Goal: Task Accomplishment & Management: Use online tool/utility

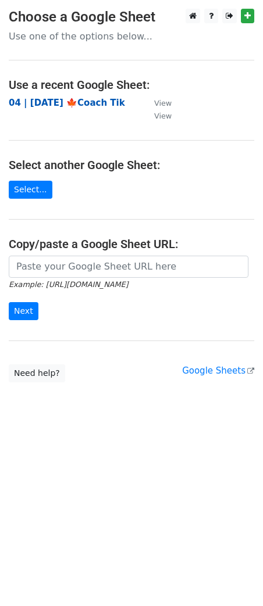
click at [78, 104] on strong "04 | [DATE] 🍁Coach Tik" at bounding box center [67, 103] width 116 height 10
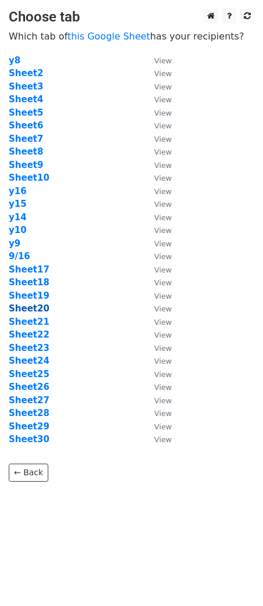
click at [34, 311] on strong "Sheet20" at bounding box center [29, 309] width 41 height 10
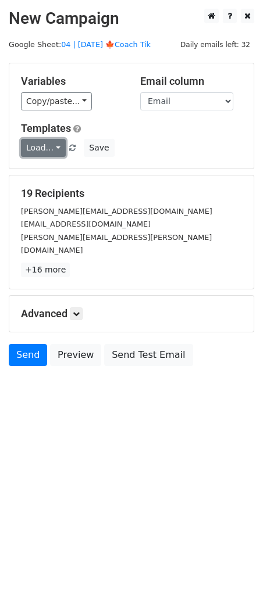
click at [47, 146] on link "Load..." at bounding box center [43, 148] width 45 height 18
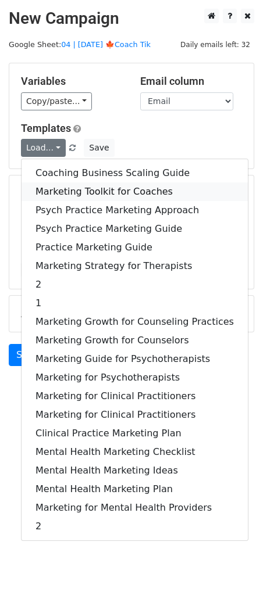
click at [69, 190] on link "Marketing Toolkit for Coaches" at bounding box center [135, 192] width 226 height 19
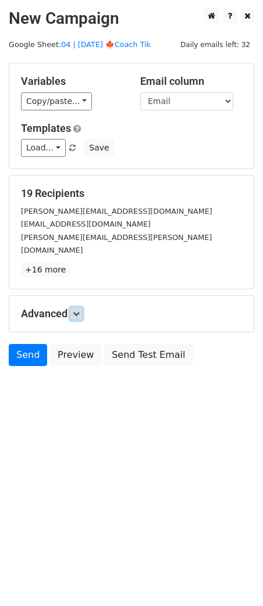
click at [76, 311] on icon at bounding box center [76, 314] width 7 height 7
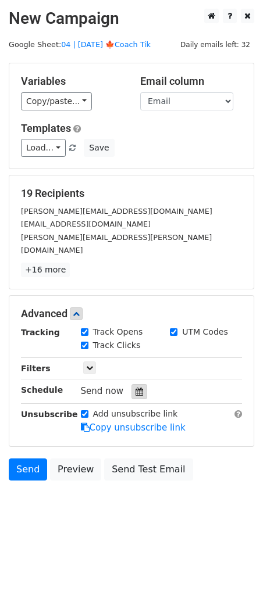
click at [135, 388] on icon at bounding box center [139, 392] width 8 height 8
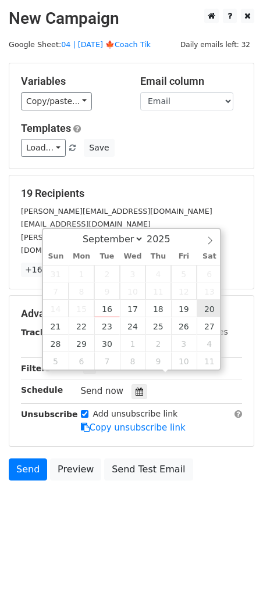
type input "2025-09-20 12:00"
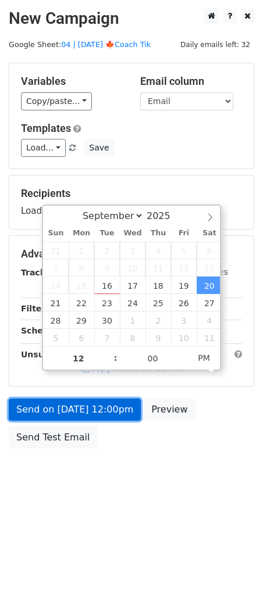
click at [113, 405] on link "Send on Sep 20 at 12:00pm" at bounding box center [75, 410] width 132 height 22
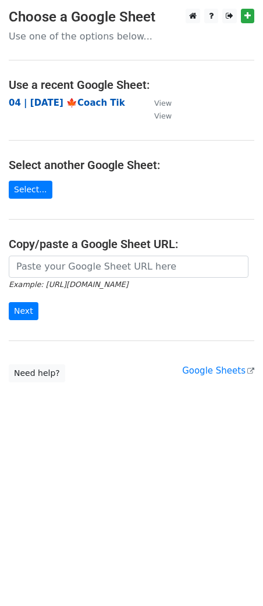
click at [86, 100] on strong "04 | [DATE] 🍁Coach Tik" at bounding box center [67, 103] width 116 height 10
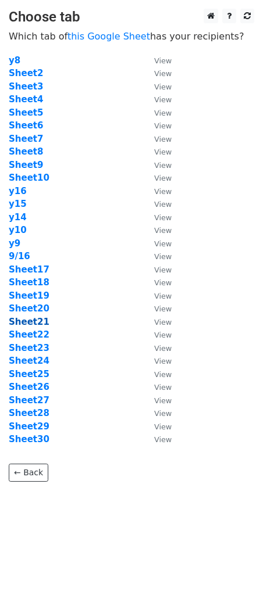
click at [40, 321] on strong "Sheet21" at bounding box center [29, 322] width 41 height 10
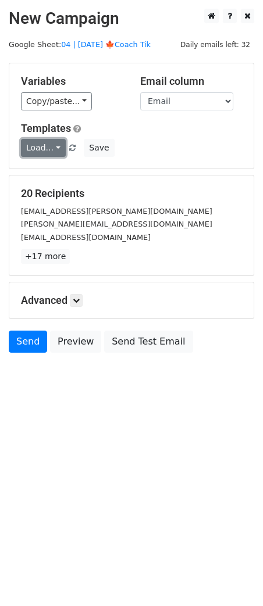
click at [37, 153] on link "Load..." at bounding box center [43, 148] width 45 height 18
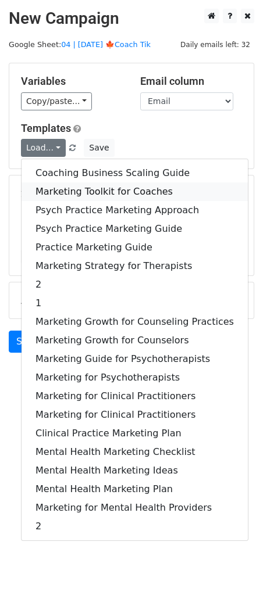
click at [54, 191] on link "Marketing Toolkit for Coaches" at bounding box center [135, 192] width 226 height 19
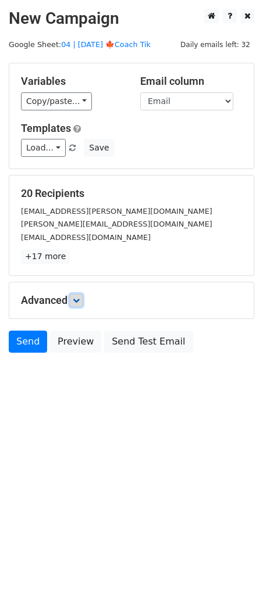
click at [77, 301] on icon at bounding box center [76, 300] width 7 height 7
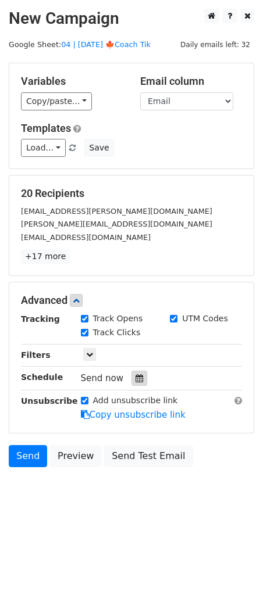
click at [135, 377] on icon at bounding box center [139, 378] width 8 height 8
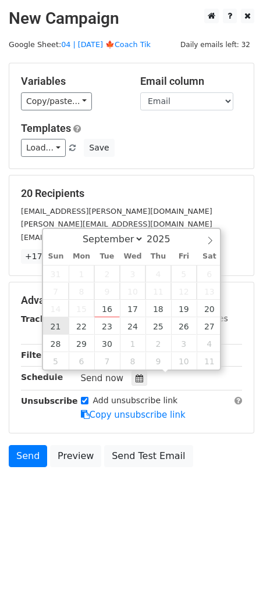
type input "2025-09-21 12:00"
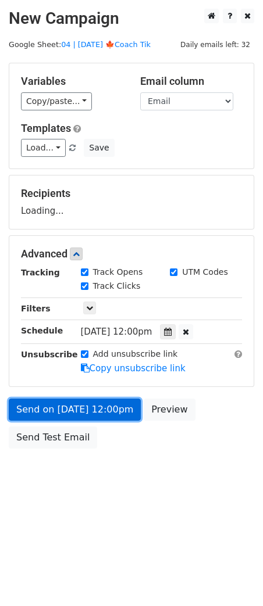
click at [60, 409] on link "Send on Sep 21 at 12:00pm" at bounding box center [75, 410] width 132 height 22
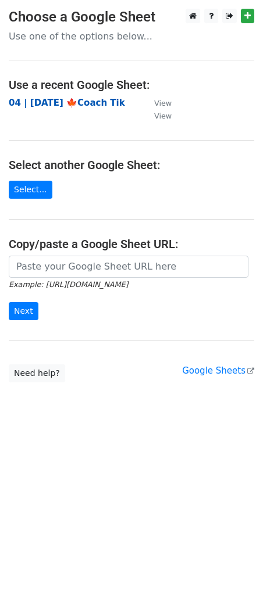
click at [70, 100] on strong "04 | [DATE] 🍁Coach Tik" at bounding box center [67, 103] width 116 height 10
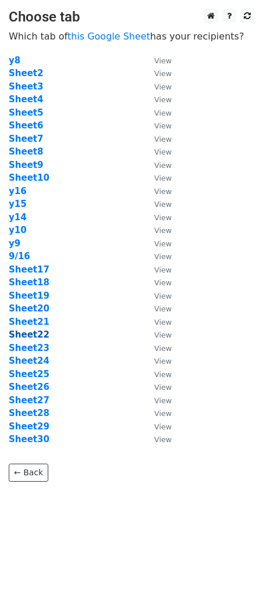
click at [42, 334] on strong "Sheet22" at bounding box center [29, 335] width 41 height 10
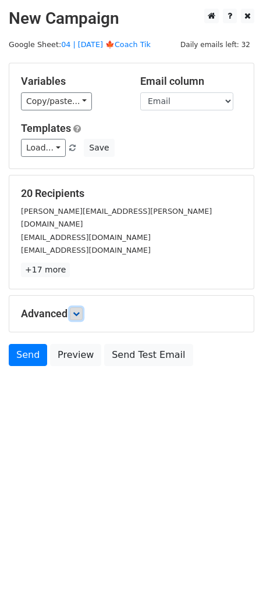
click at [80, 311] on icon at bounding box center [76, 314] width 7 height 7
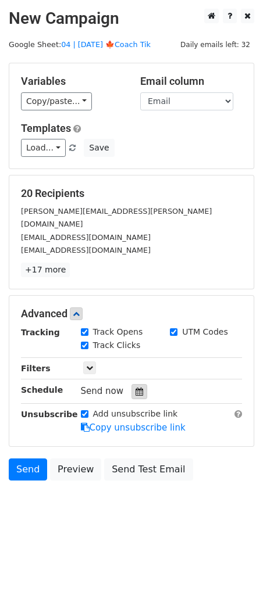
click at [133, 384] on div at bounding box center [139, 391] width 16 height 15
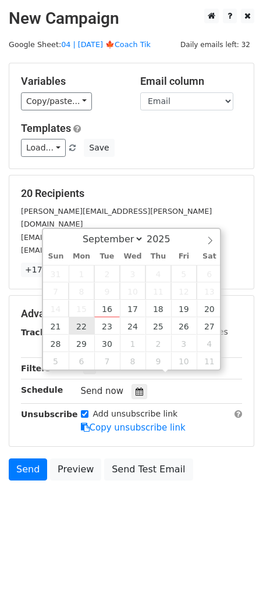
type input "[DATE] 12:00"
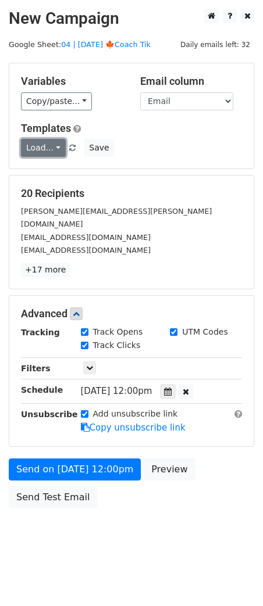
click at [40, 155] on link "Load..." at bounding box center [43, 148] width 45 height 18
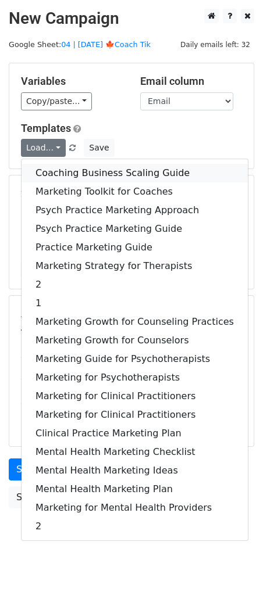
click at [51, 172] on link "Coaching Business Scaling Guide" at bounding box center [135, 173] width 226 height 19
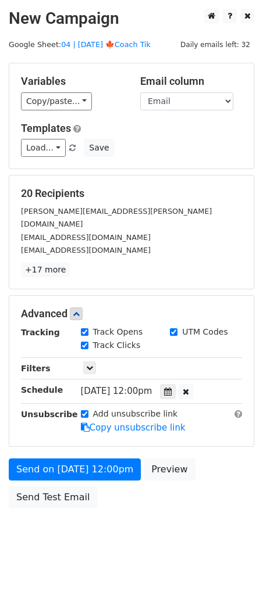
click at [44, 157] on div "Variables Copy/paste... {{Name}} {{Email}} Email column Name Email Templates Lo…" at bounding box center [131, 115] width 244 height 105
drag, startPoint x: 45, startPoint y: 149, endPoint x: 51, endPoint y: 174, distance: 25.2
click at [45, 150] on link "Load..." at bounding box center [43, 148] width 45 height 18
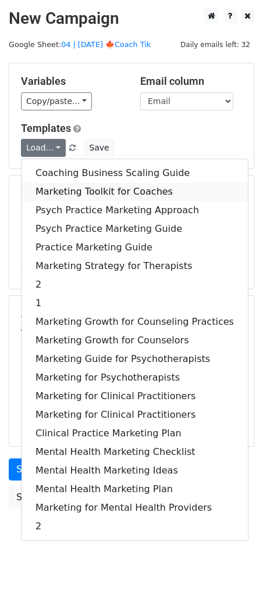
click at [59, 193] on link "Marketing Toolkit for Coaches" at bounding box center [135, 192] width 226 height 19
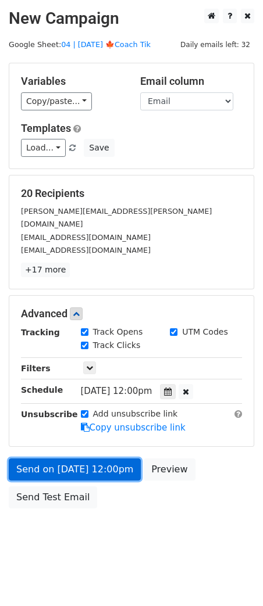
click at [82, 459] on link "Send on [DATE] 12:00pm" at bounding box center [75, 470] width 132 height 22
